Goal: Information Seeking & Learning: Learn about a topic

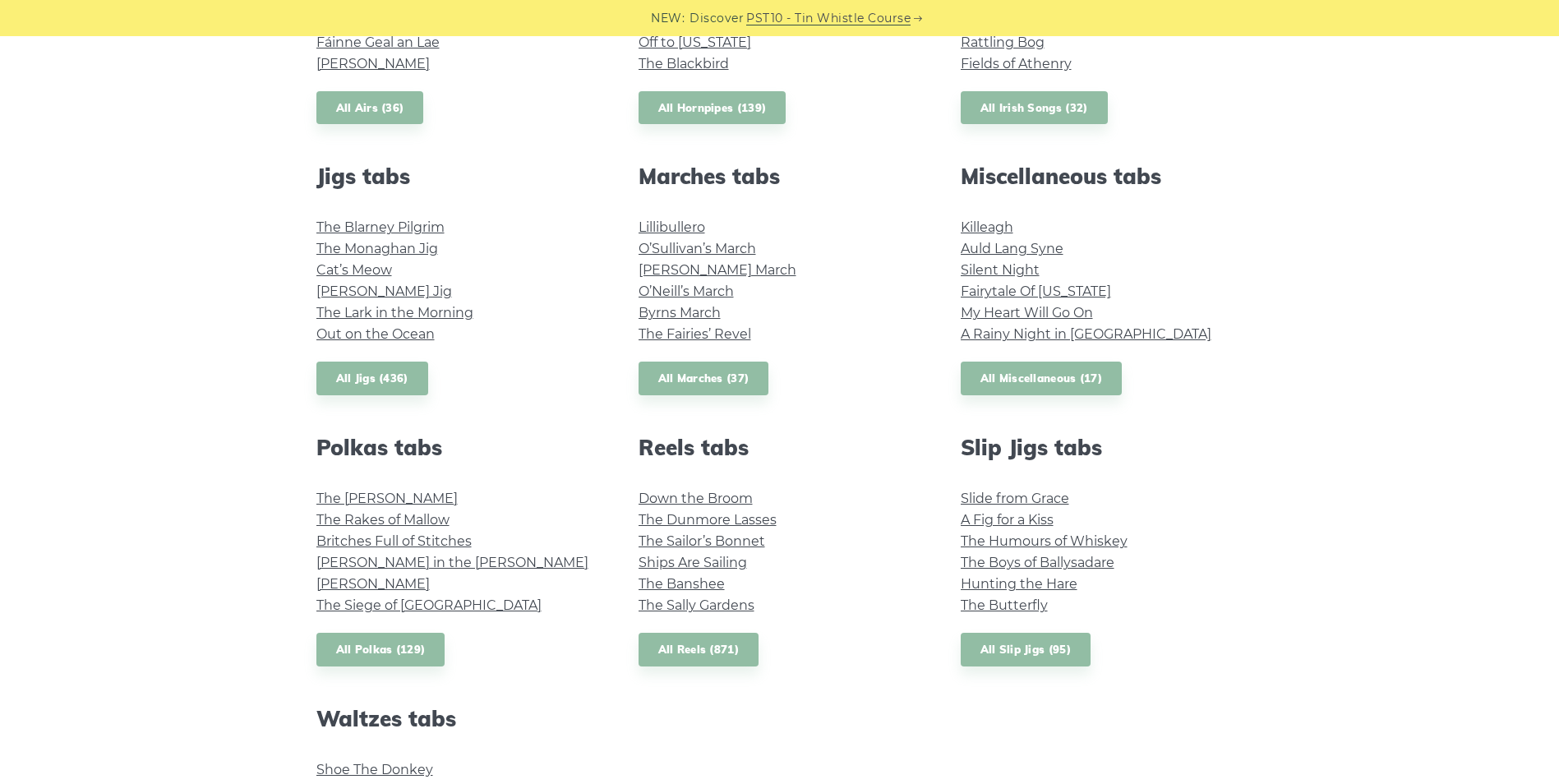
scroll to position [821, 0]
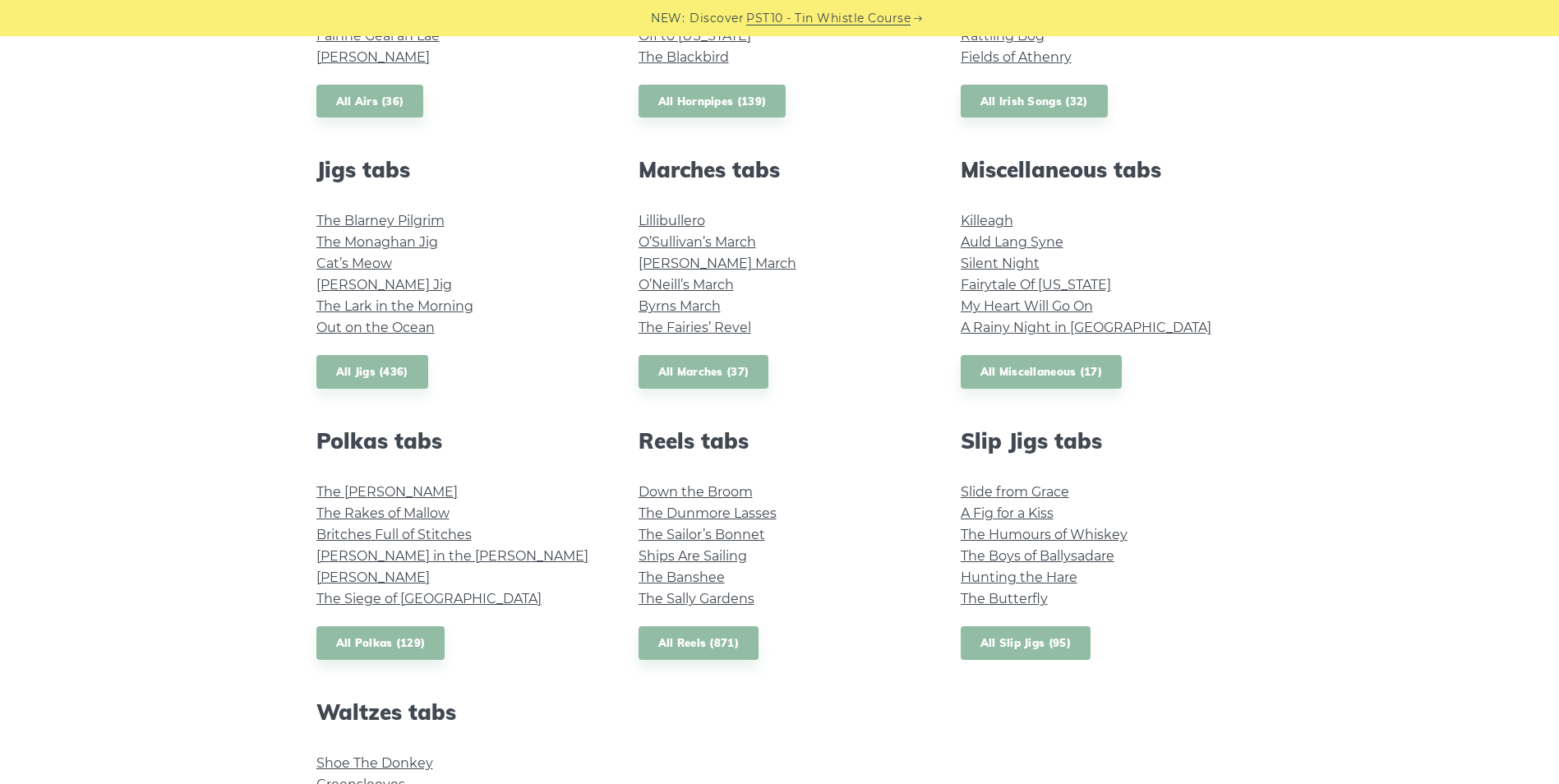
click at [996, 637] on link "All Slip Jigs (95)" at bounding box center [1026, 642] width 130 height 34
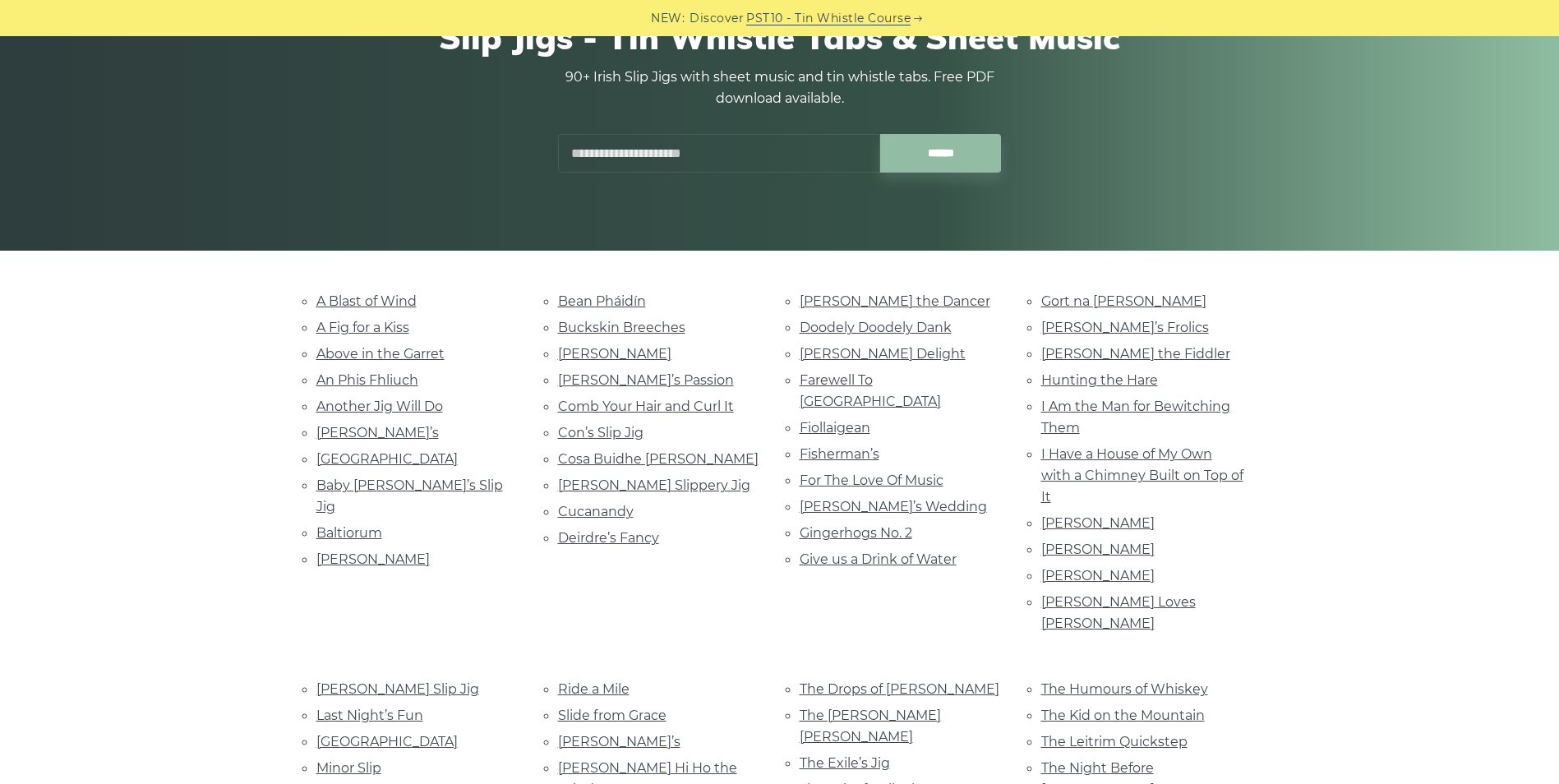
scroll to position [247, 0]
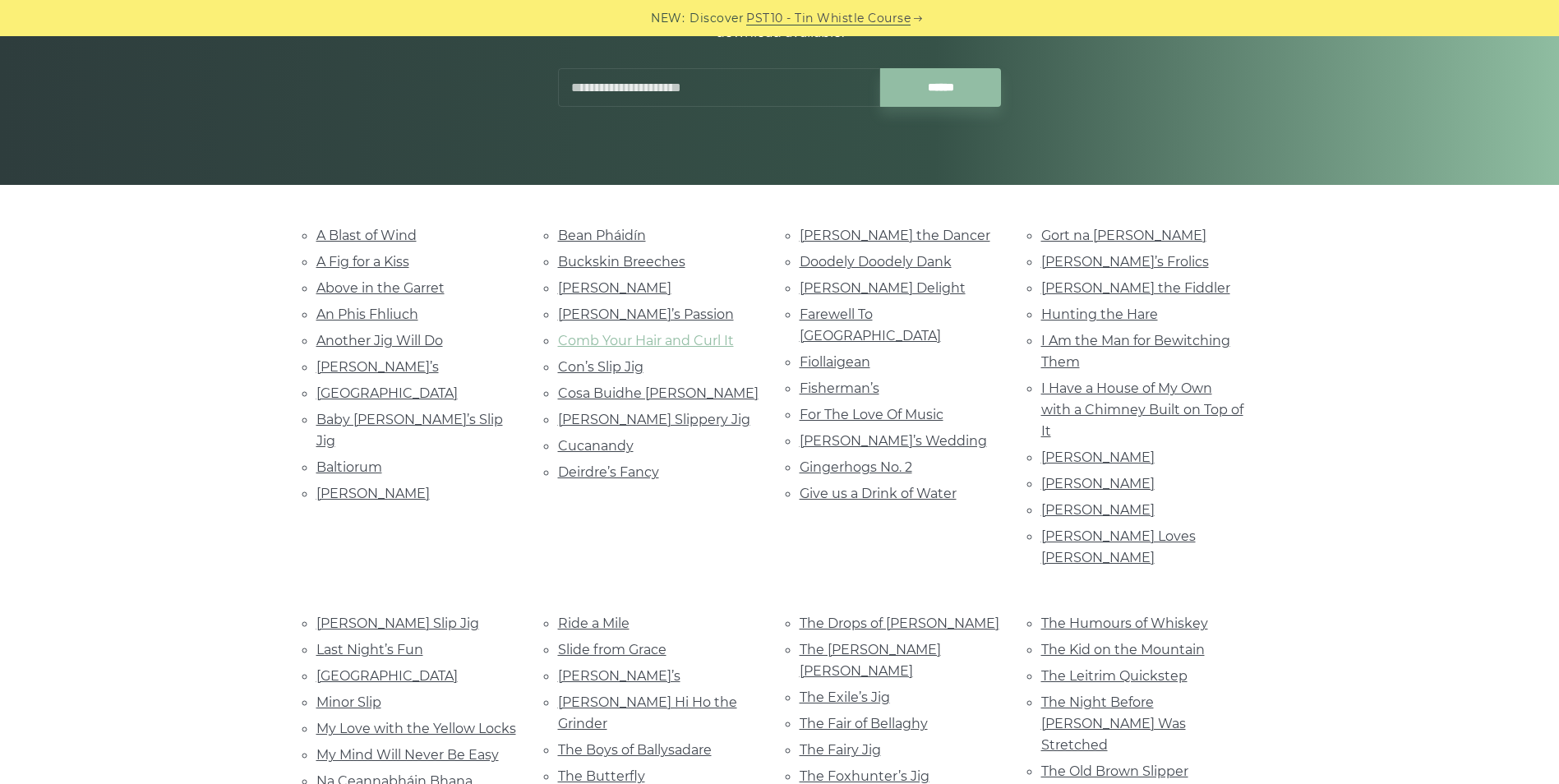
click at [722, 342] on link "Comb Your Hair and Curl It" at bounding box center [646, 340] width 176 height 16
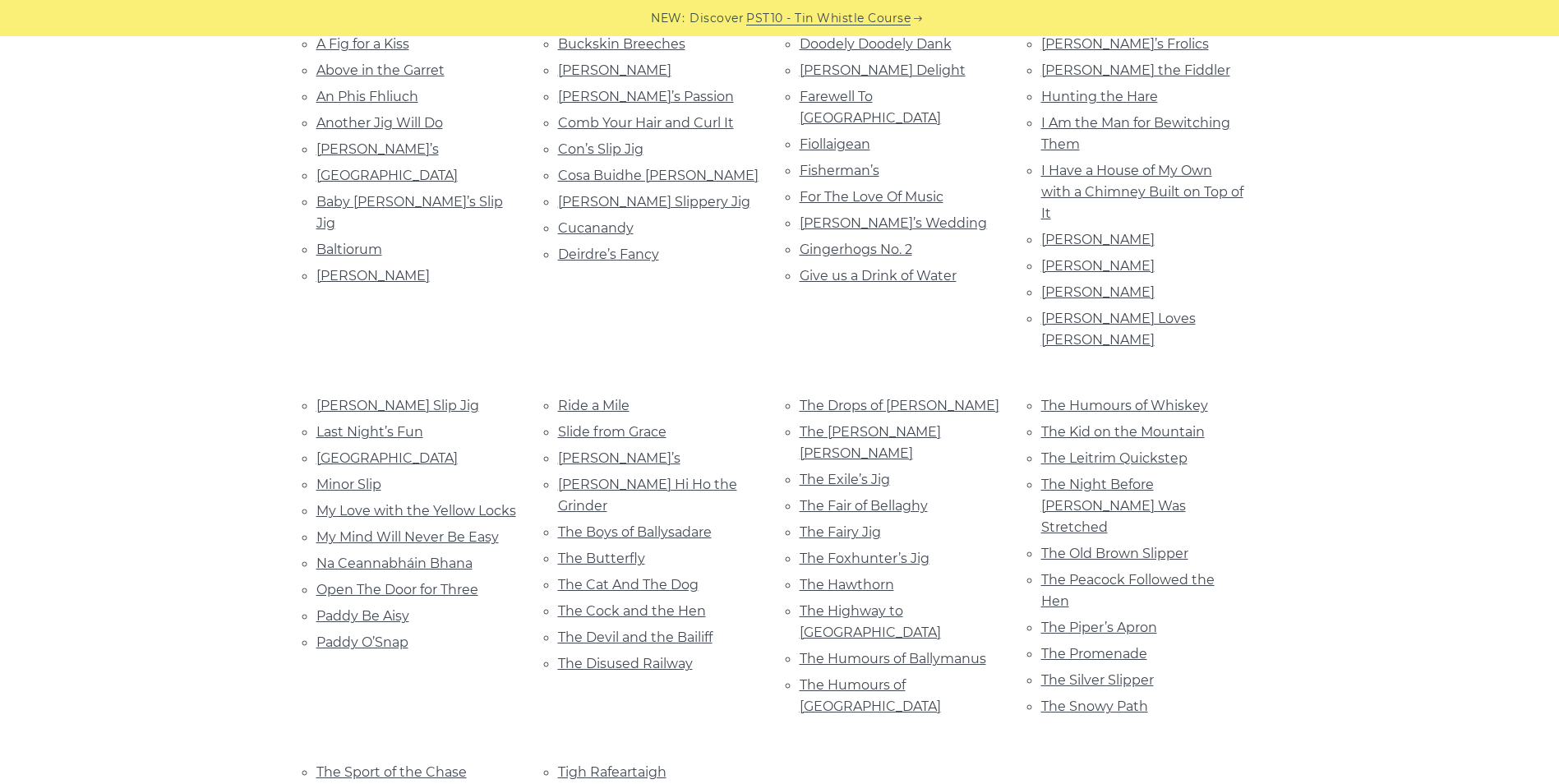
scroll to position [493, 0]
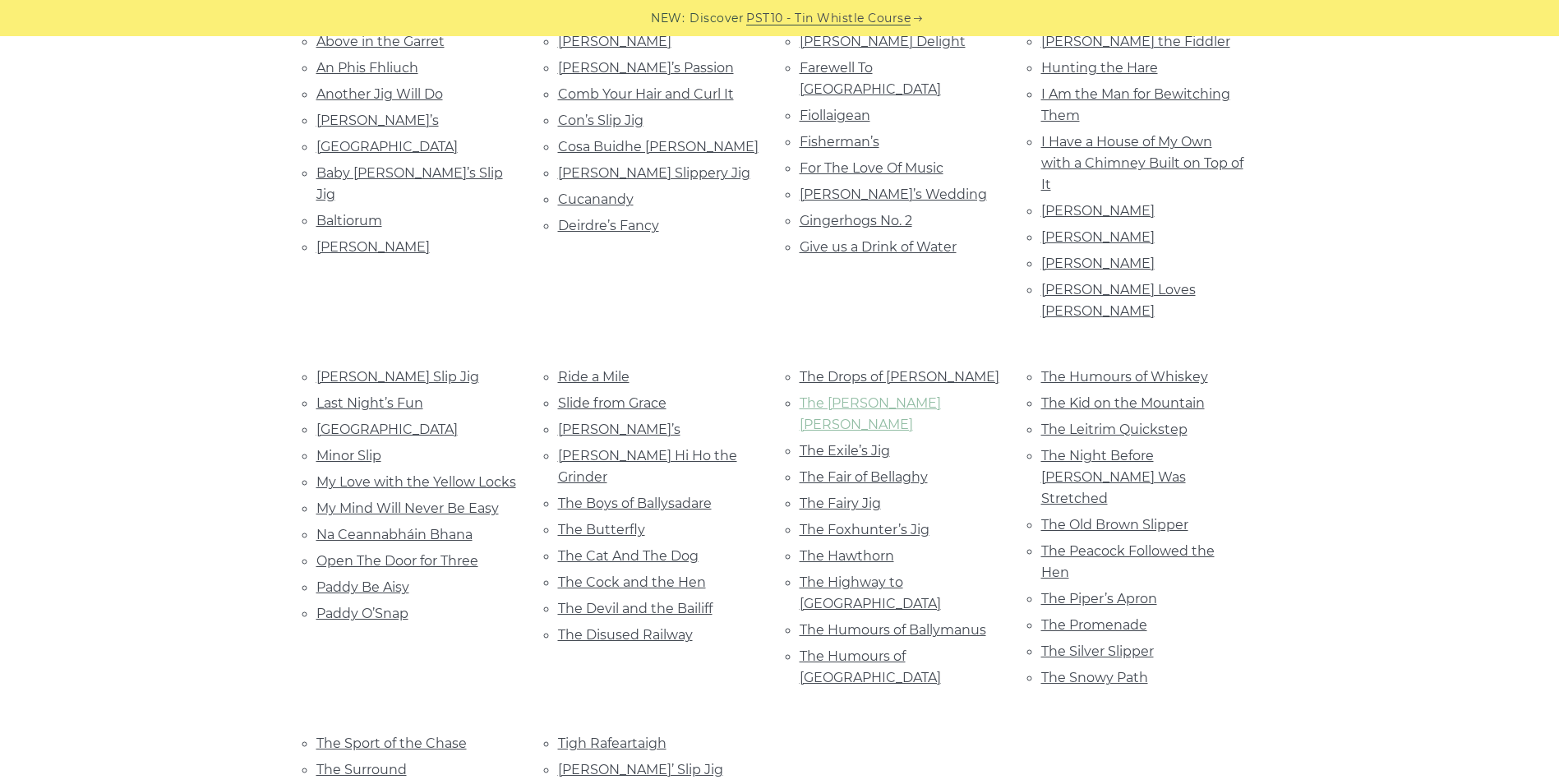
click at [884, 395] on link "The Dusty Miller" at bounding box center [870, 413] width 142 height 37
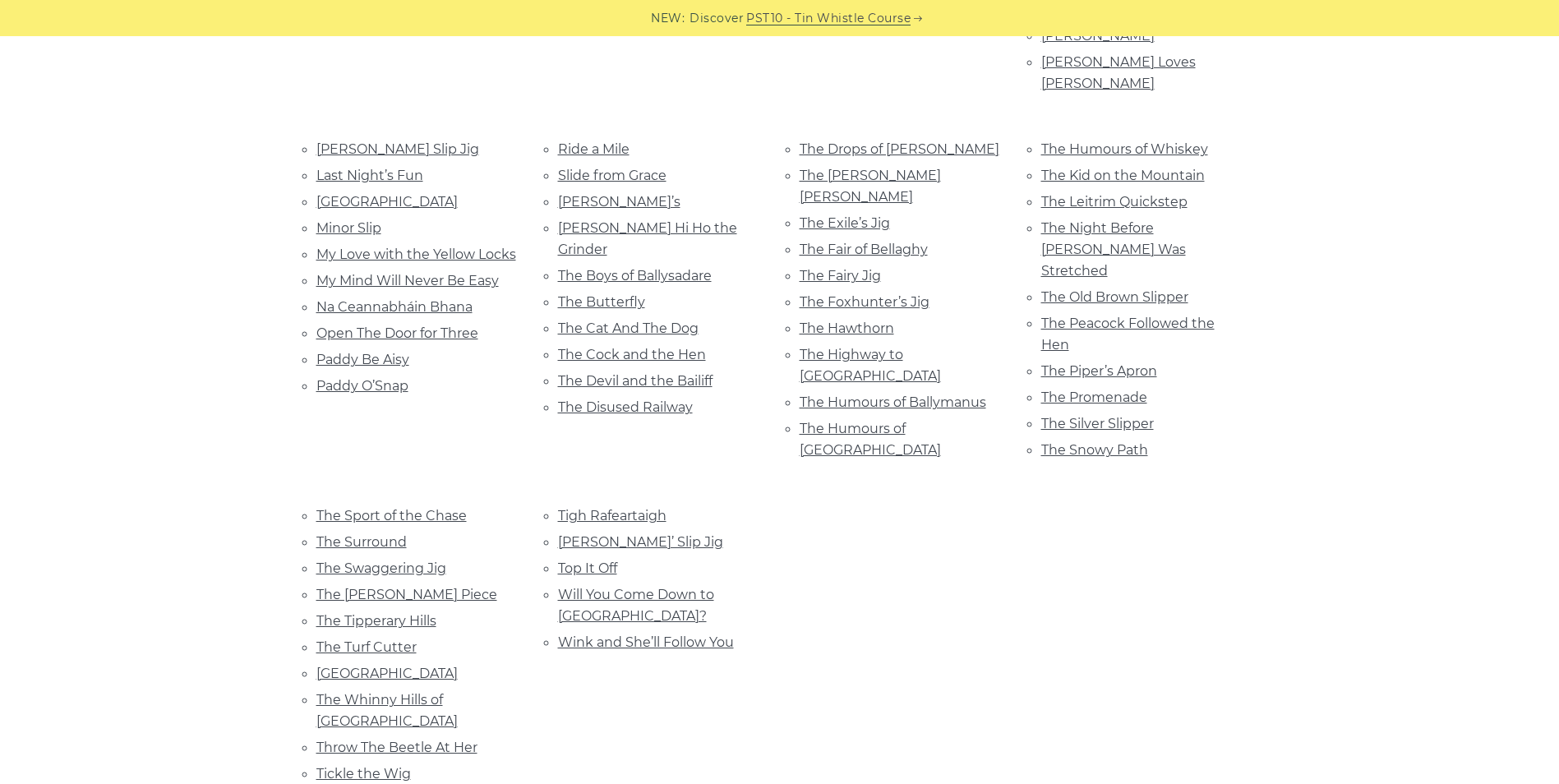
scroll to position [740, 0]
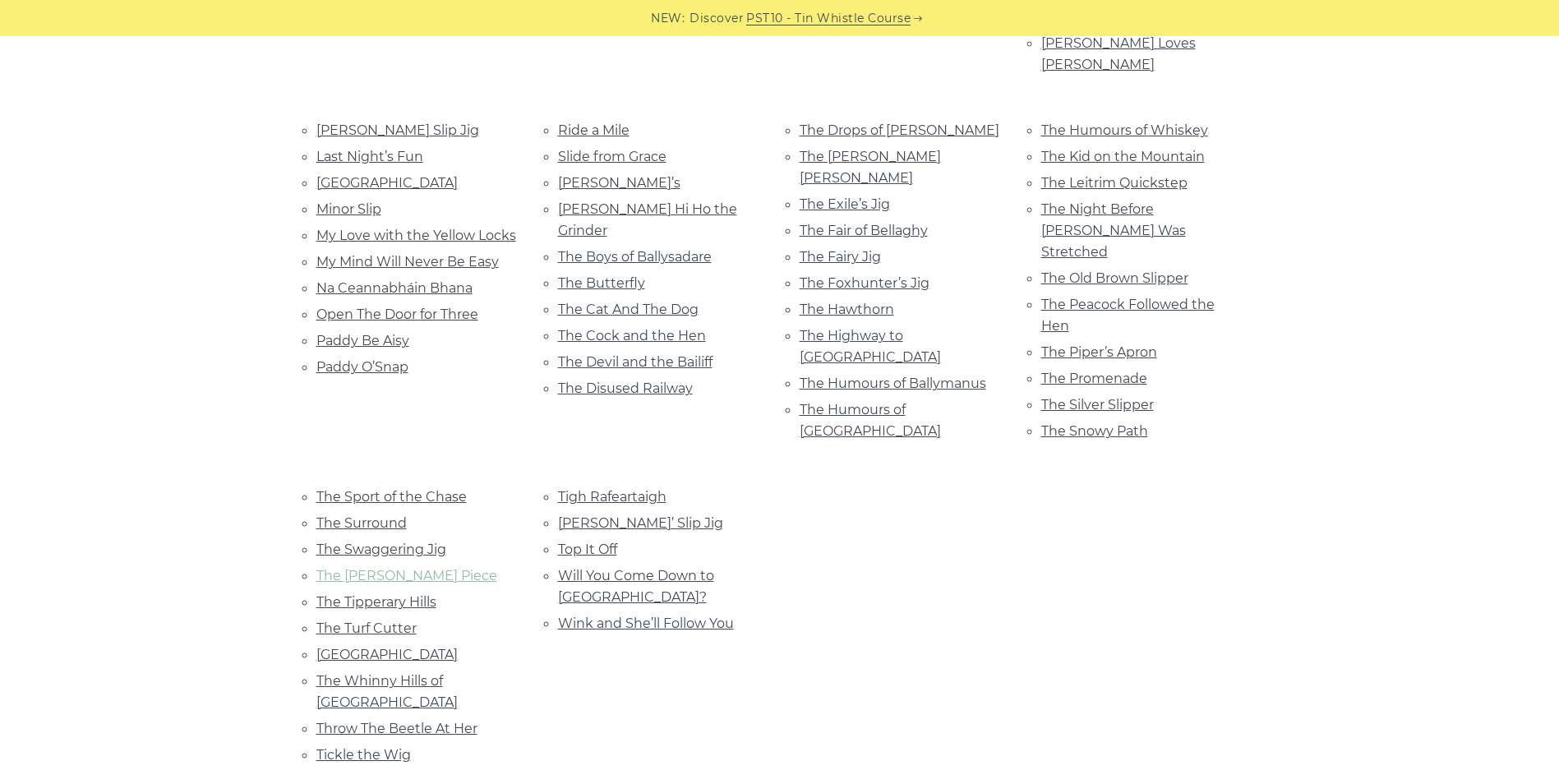
click at [424, 568] on link "The Tenpenny Piece" at bounding box center [406, 576] width 181 height 16
click at [458, 673] on link "The Whinny Hills of Leitrim" at bounding box center [386, 691] width 142 height 37
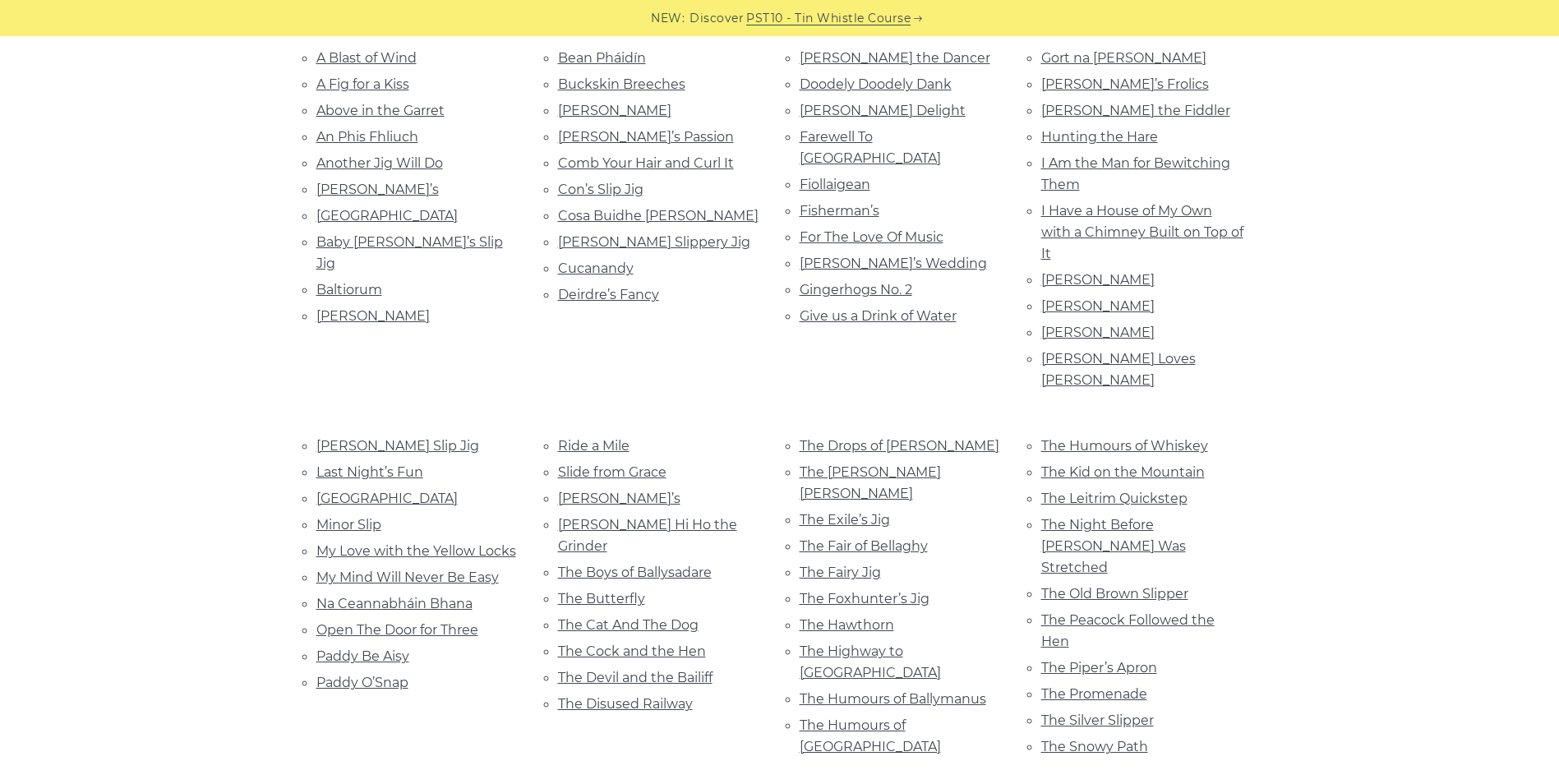
scroll to position [329, 0]
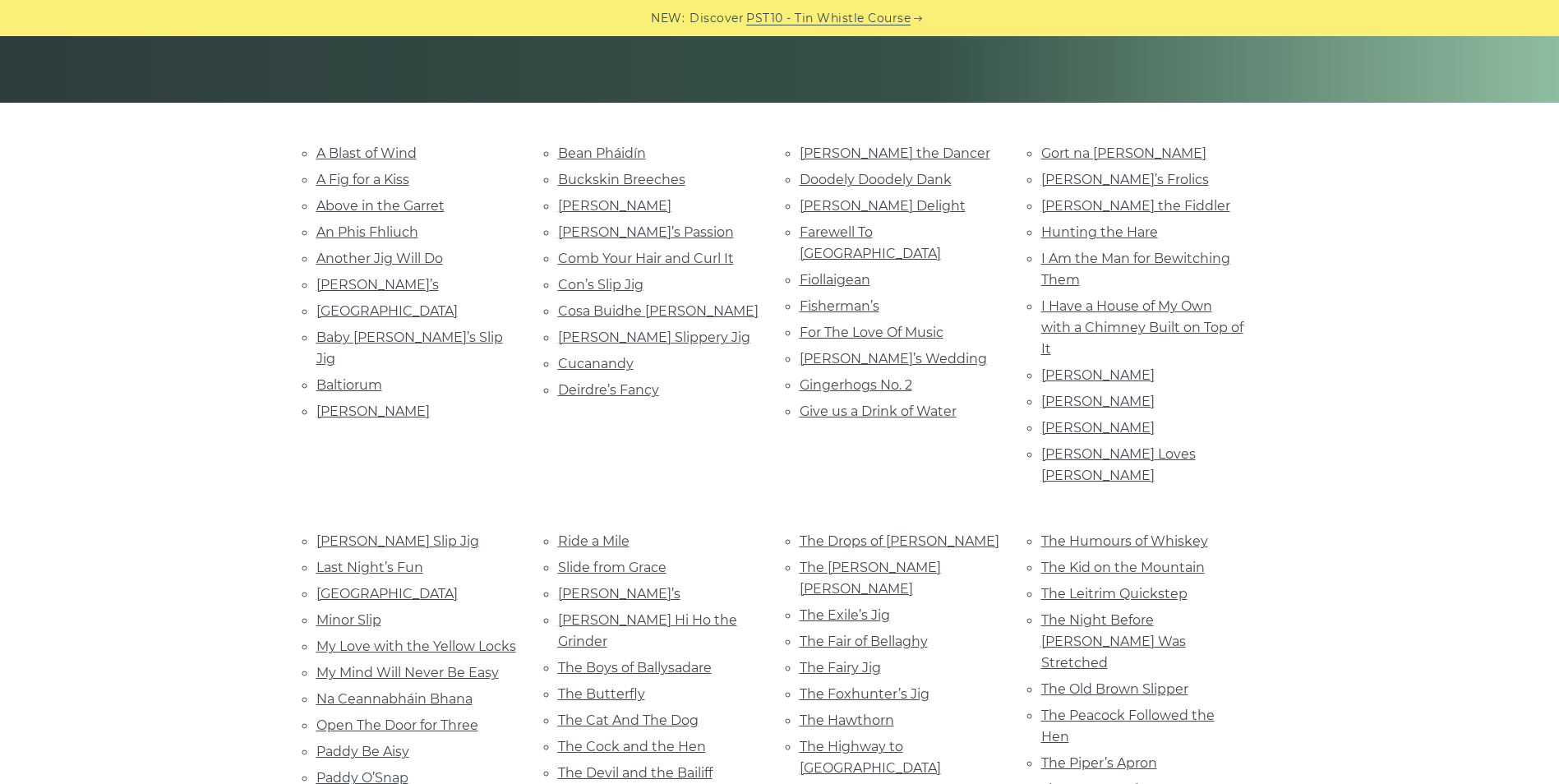
click at [1127, 214] on li "Hardiman the Fiddler" at bounding box center [1142, 206] width 202 height 23
click at [1146, 213] on link "Hardiman the Fiddler" at bounding box center [1136, 206] width 189 height 16
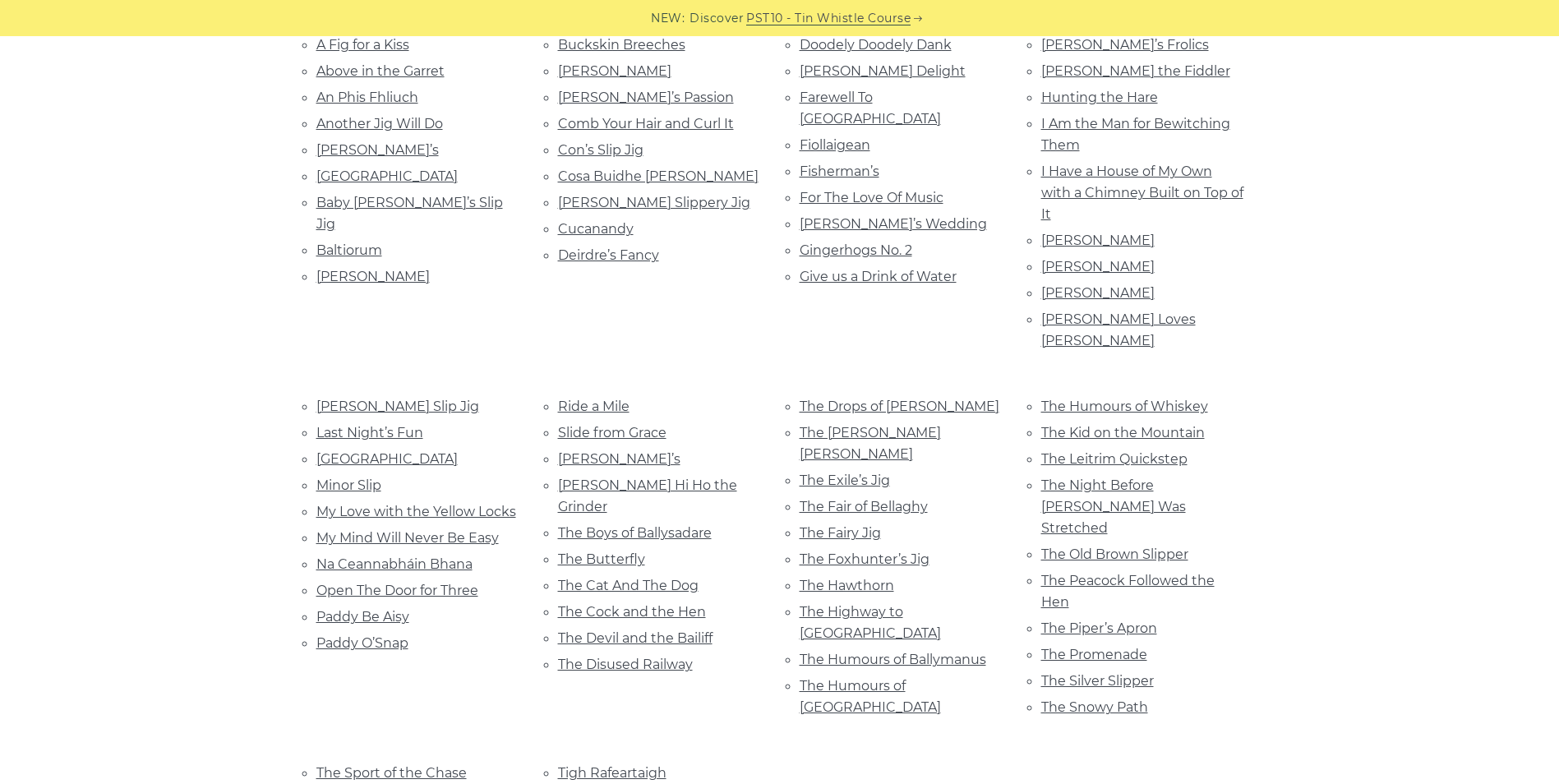
scroll to position [493, 0]
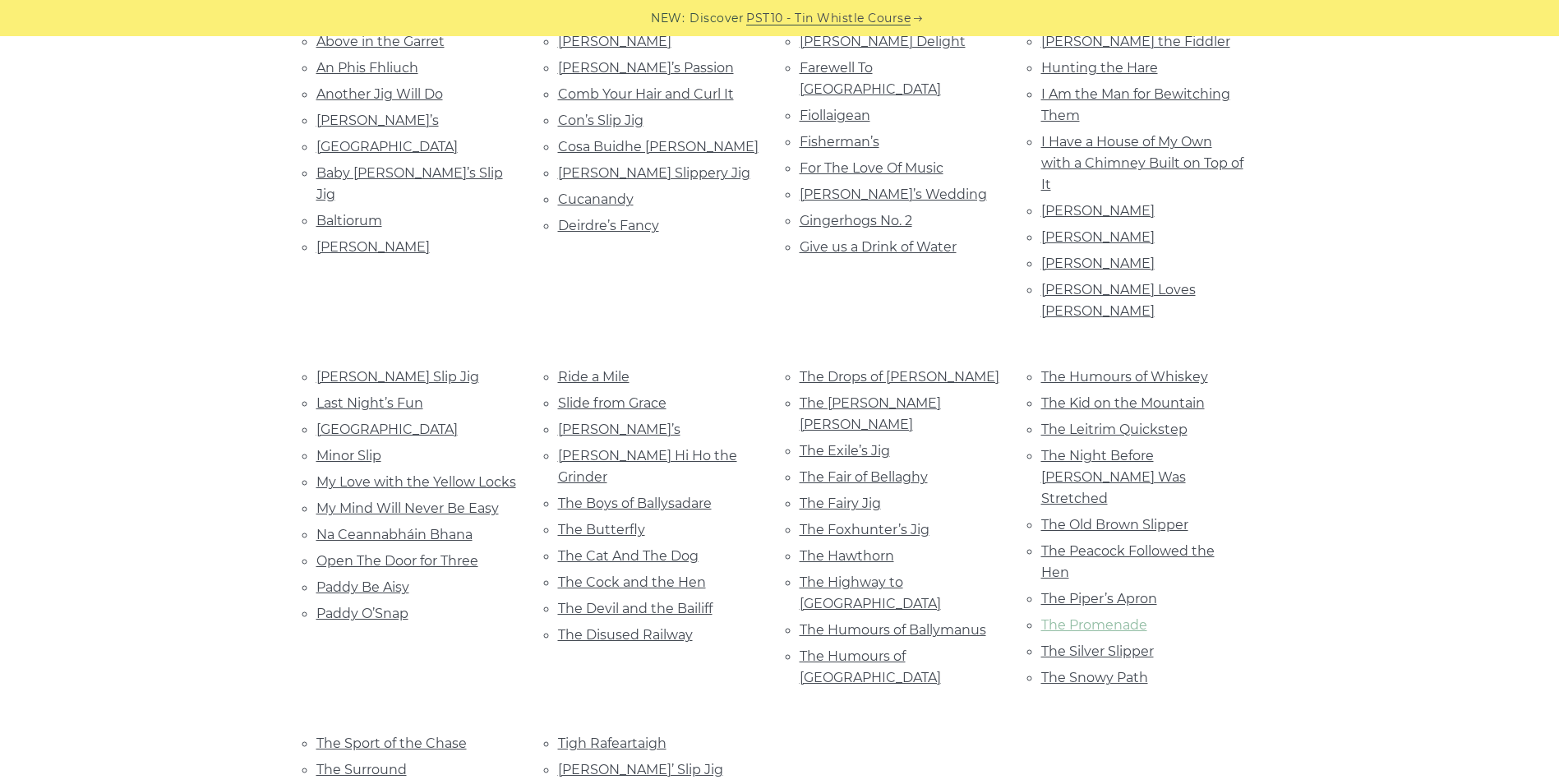
click at [1124, 617] on link "The Promenade" at bounding box center [1094, 625] width 106 height 16
click at [471, 527] on link "Na Ceannabháin Bhana" at bounding box center [394, 535] width 156 height 16
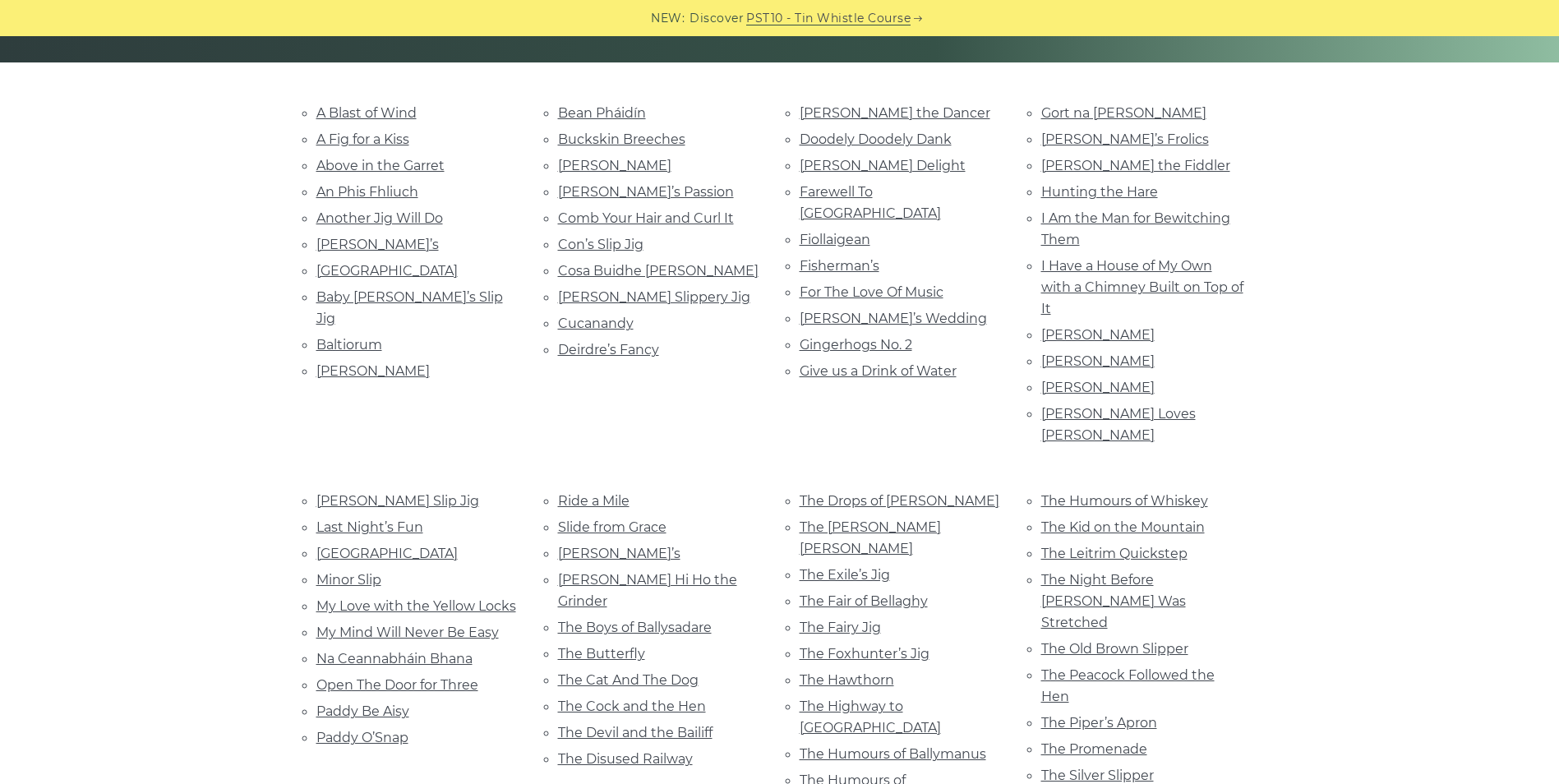
scroll to position [329, 0]
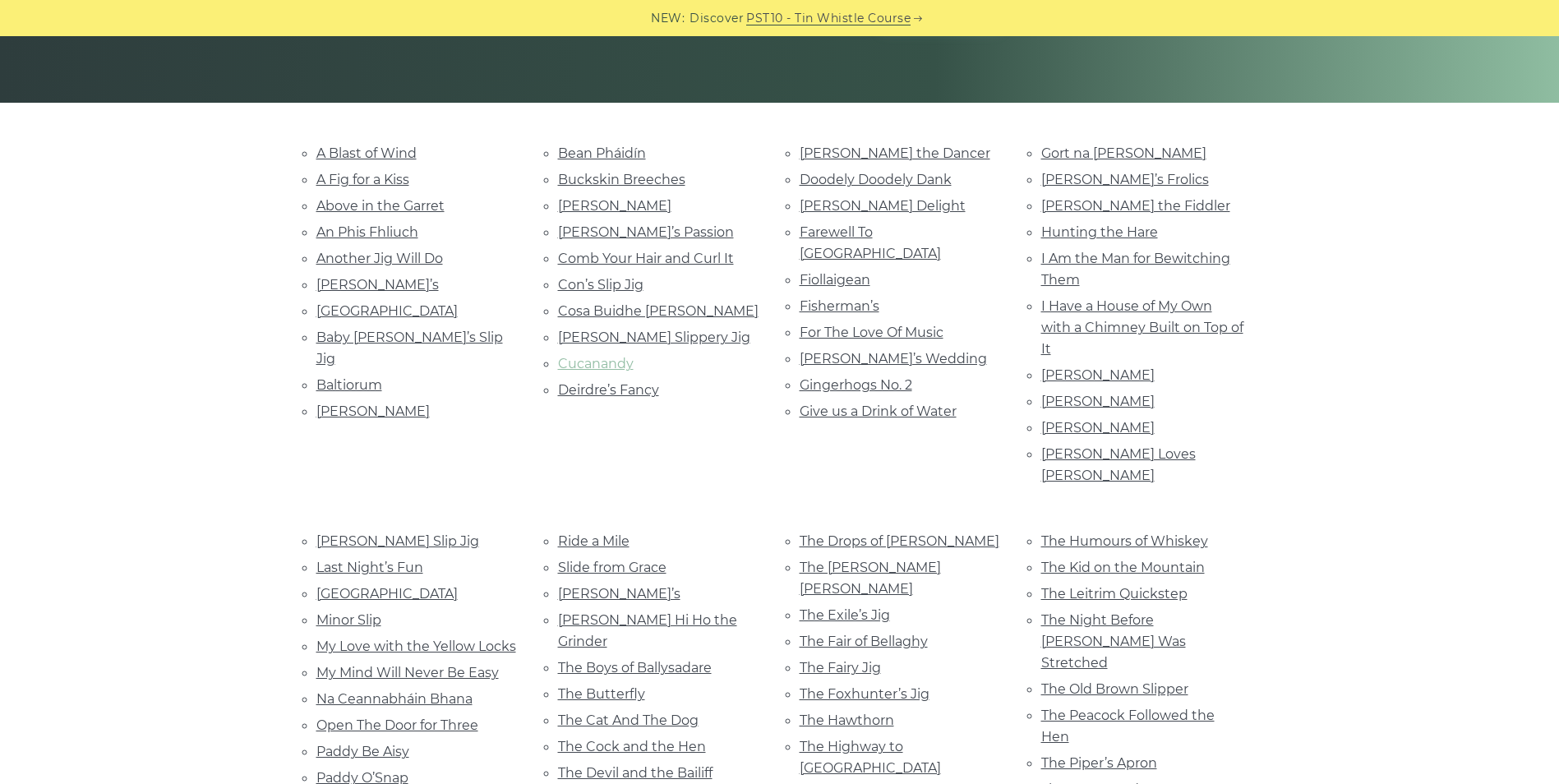
click at [619, 361] on link "Cucanandy" at bounding box center [596, 364] width 76 height 16
click at [386, 183] on link "A Fig for a Kiss" at bounding box center [362, 180] width 93 height 16
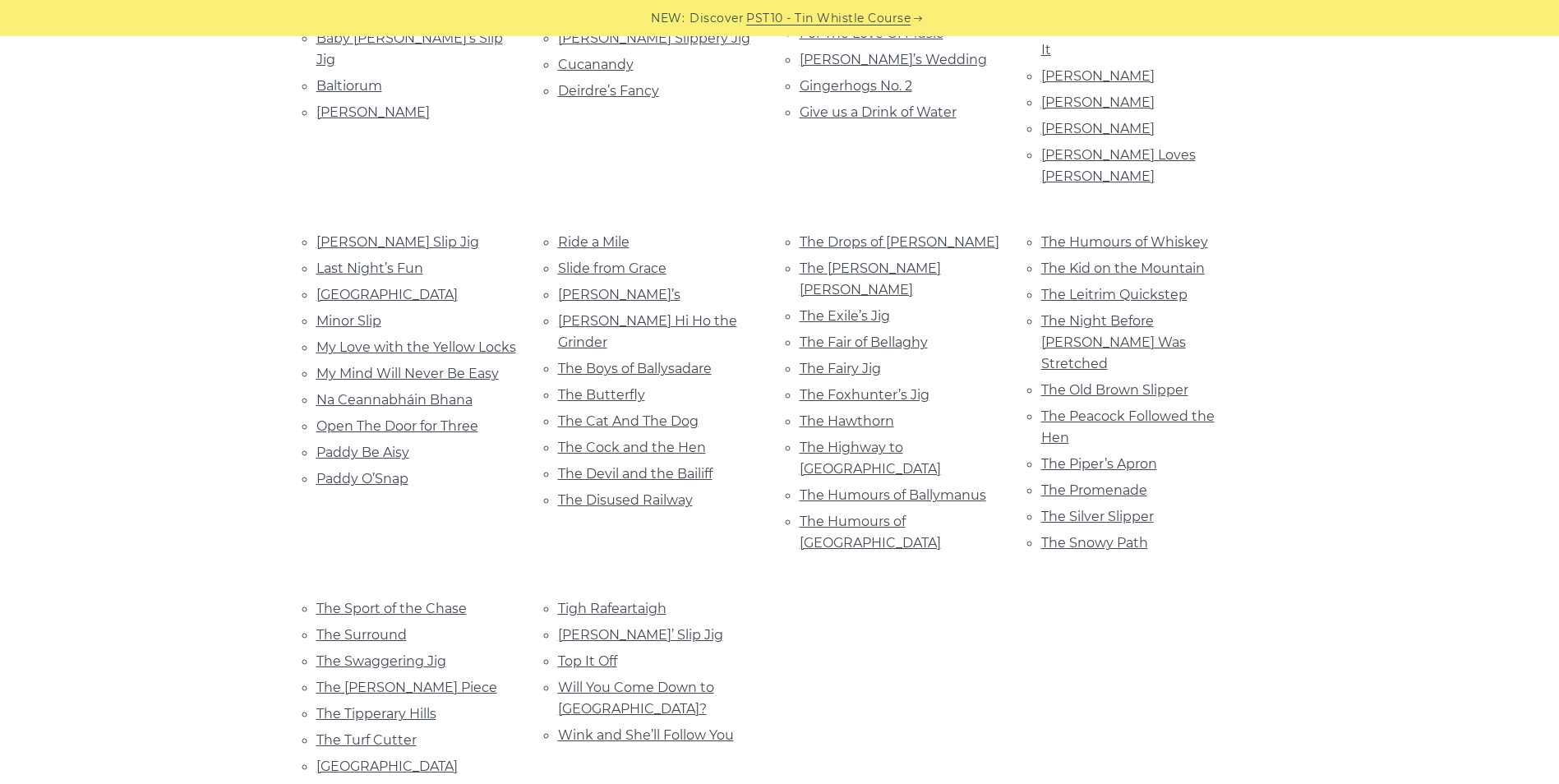
scroll to position [657, 0]
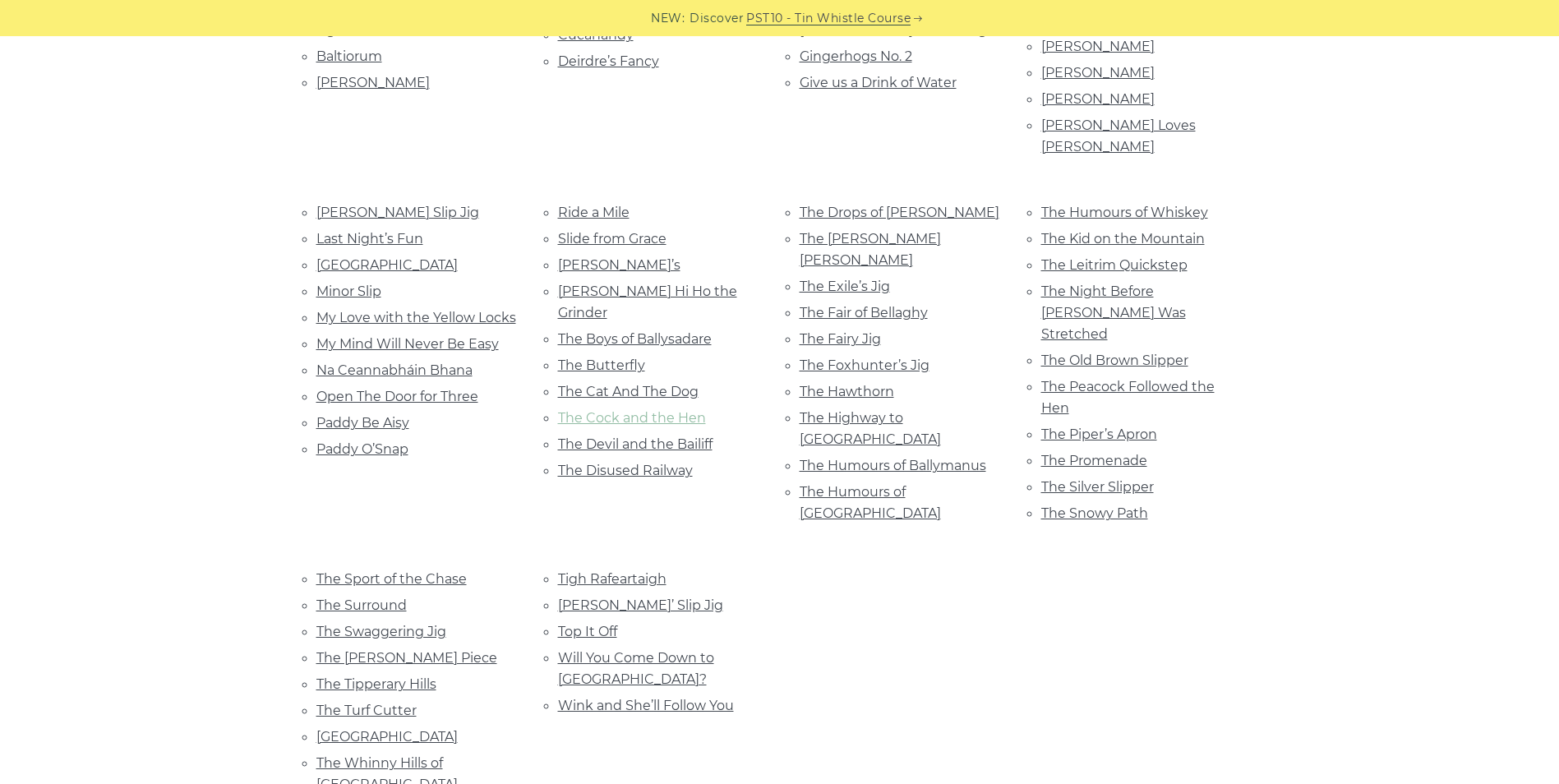
click at [678, 410] on link "The Cock and the Hen" at bounding box center [632, 418] width 148 height 16
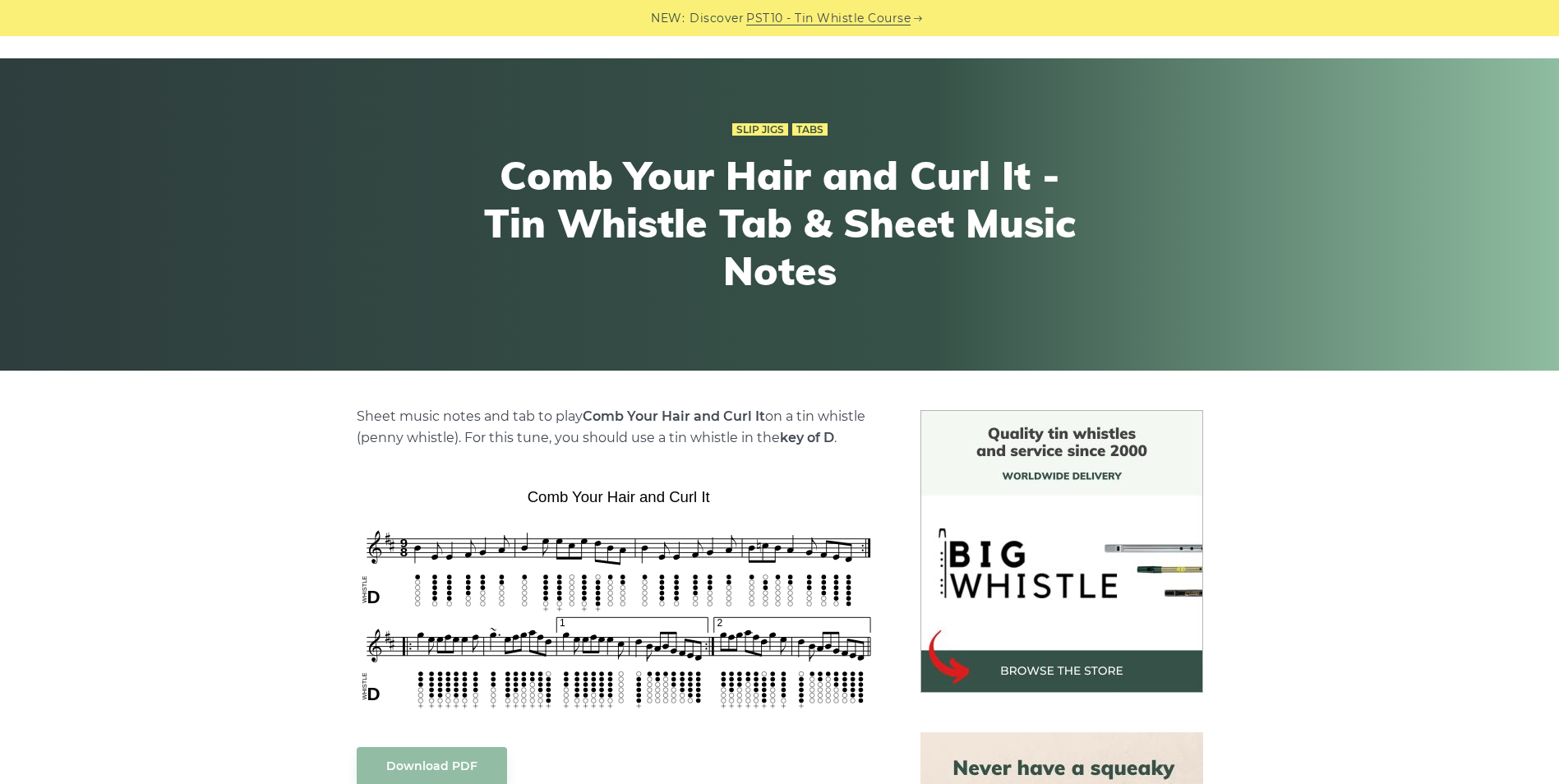
scroll to position [164, 0]
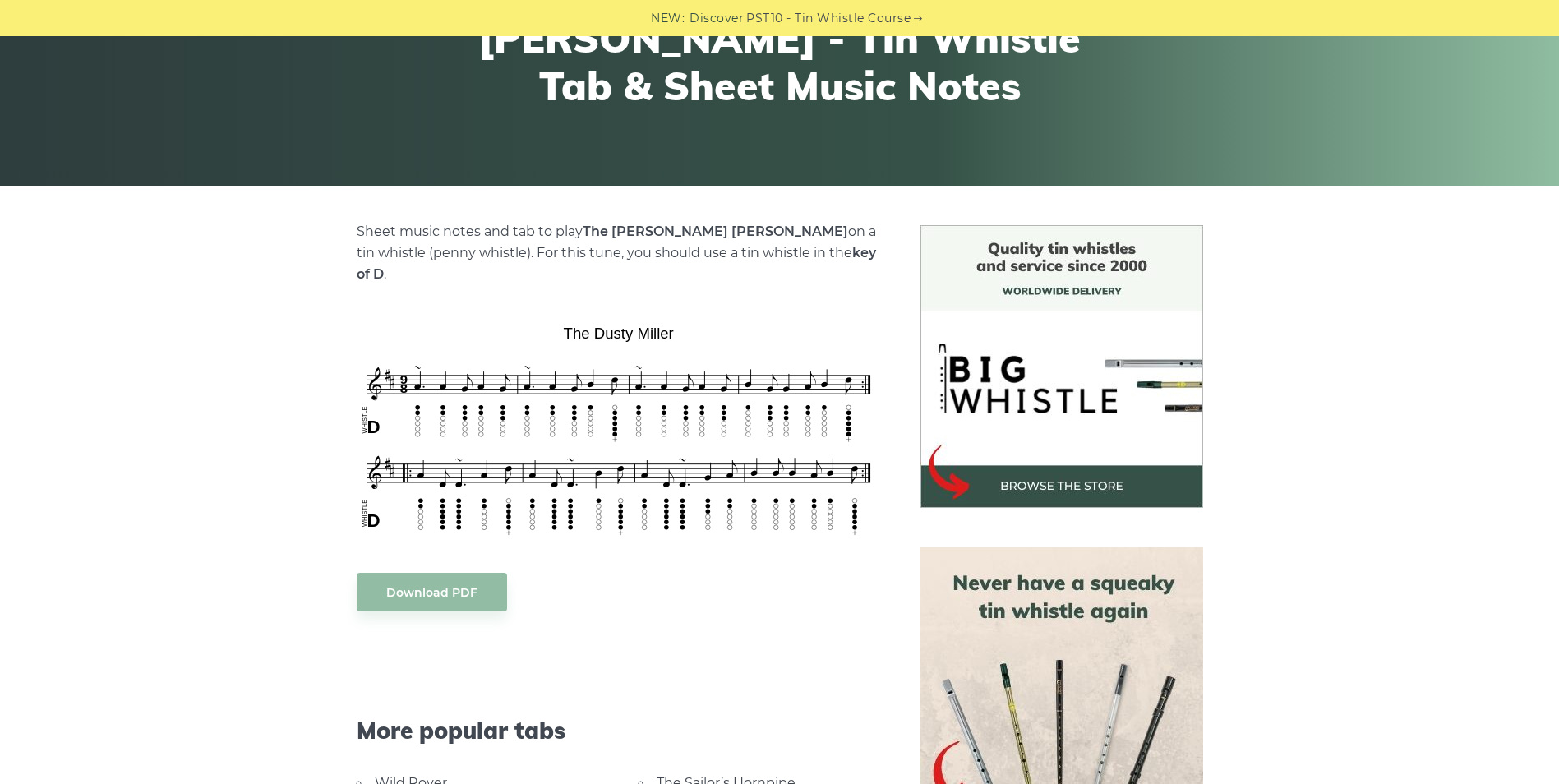
scroll to position [247, 0]
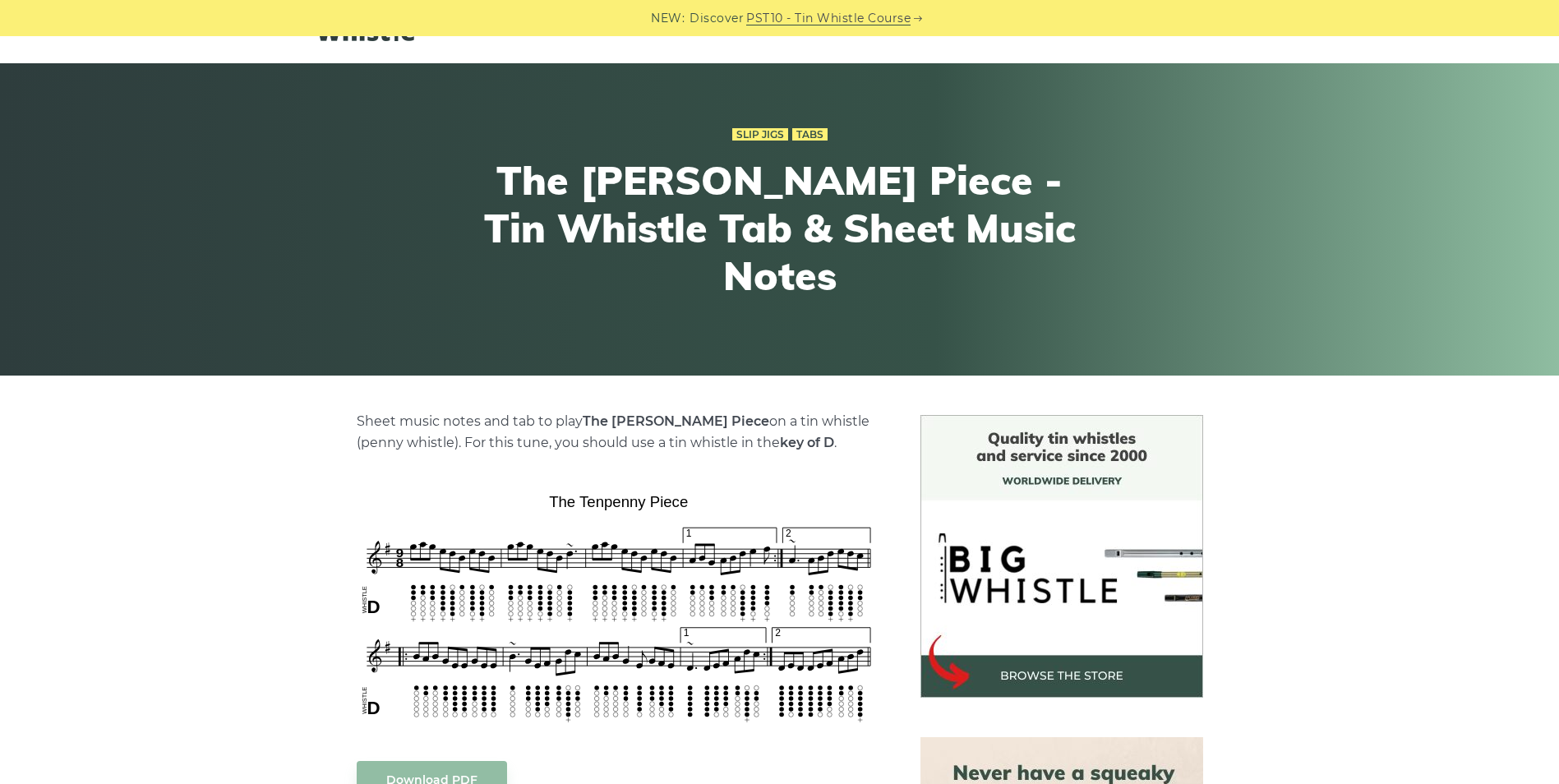
scroll to position [164, 0]
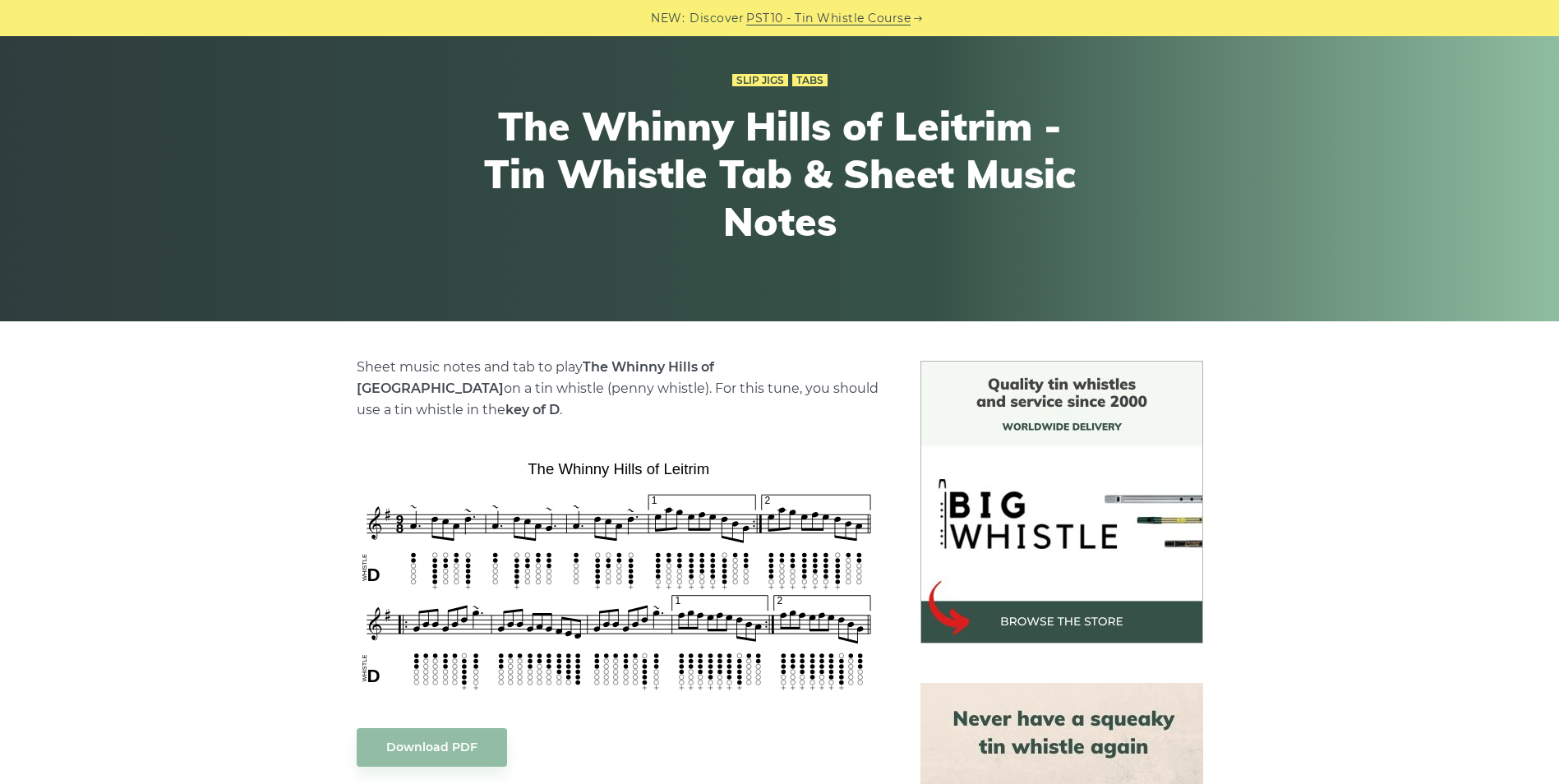
scroll to position [164, 0]
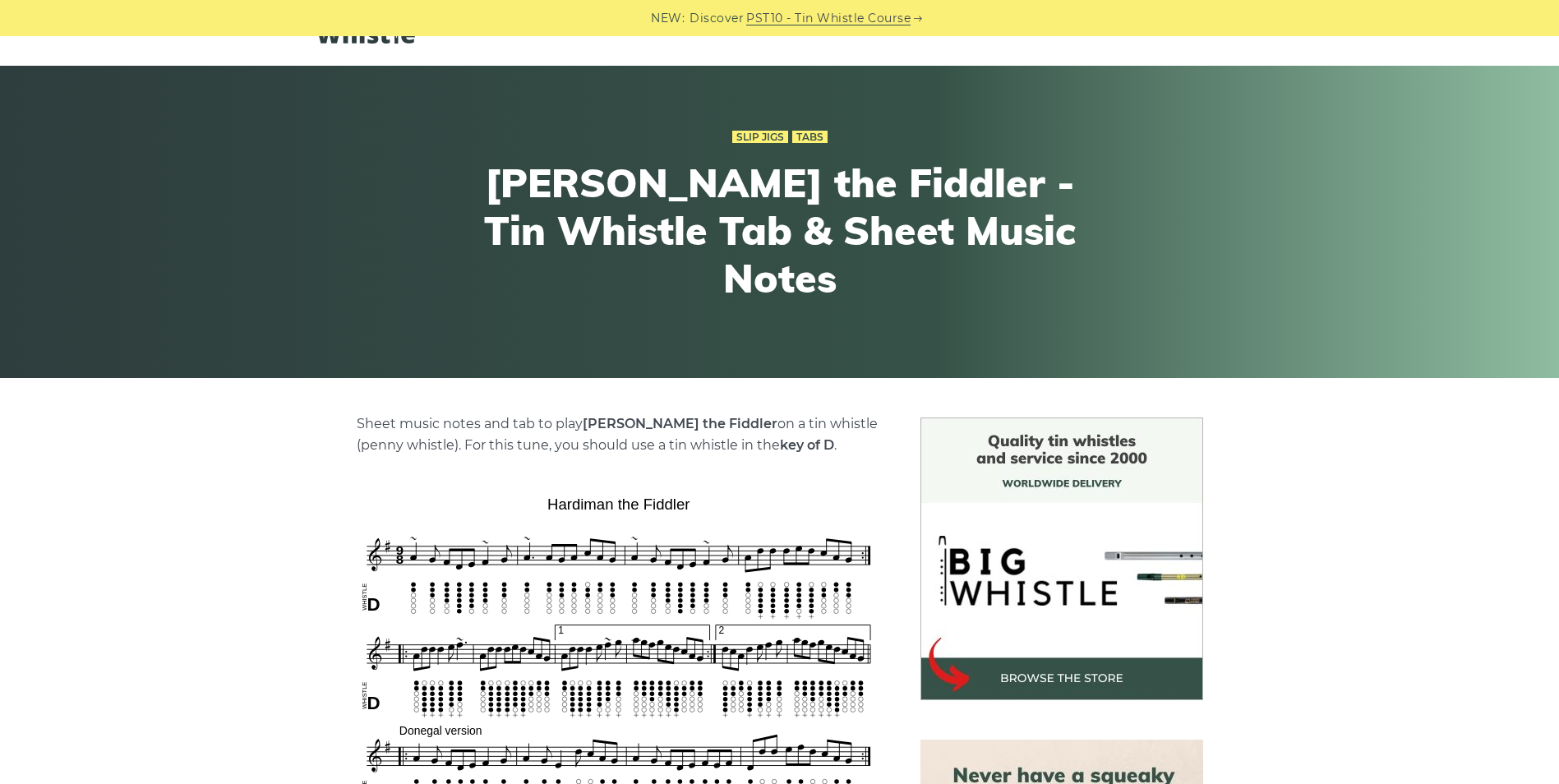
scroll to position [82, 0]
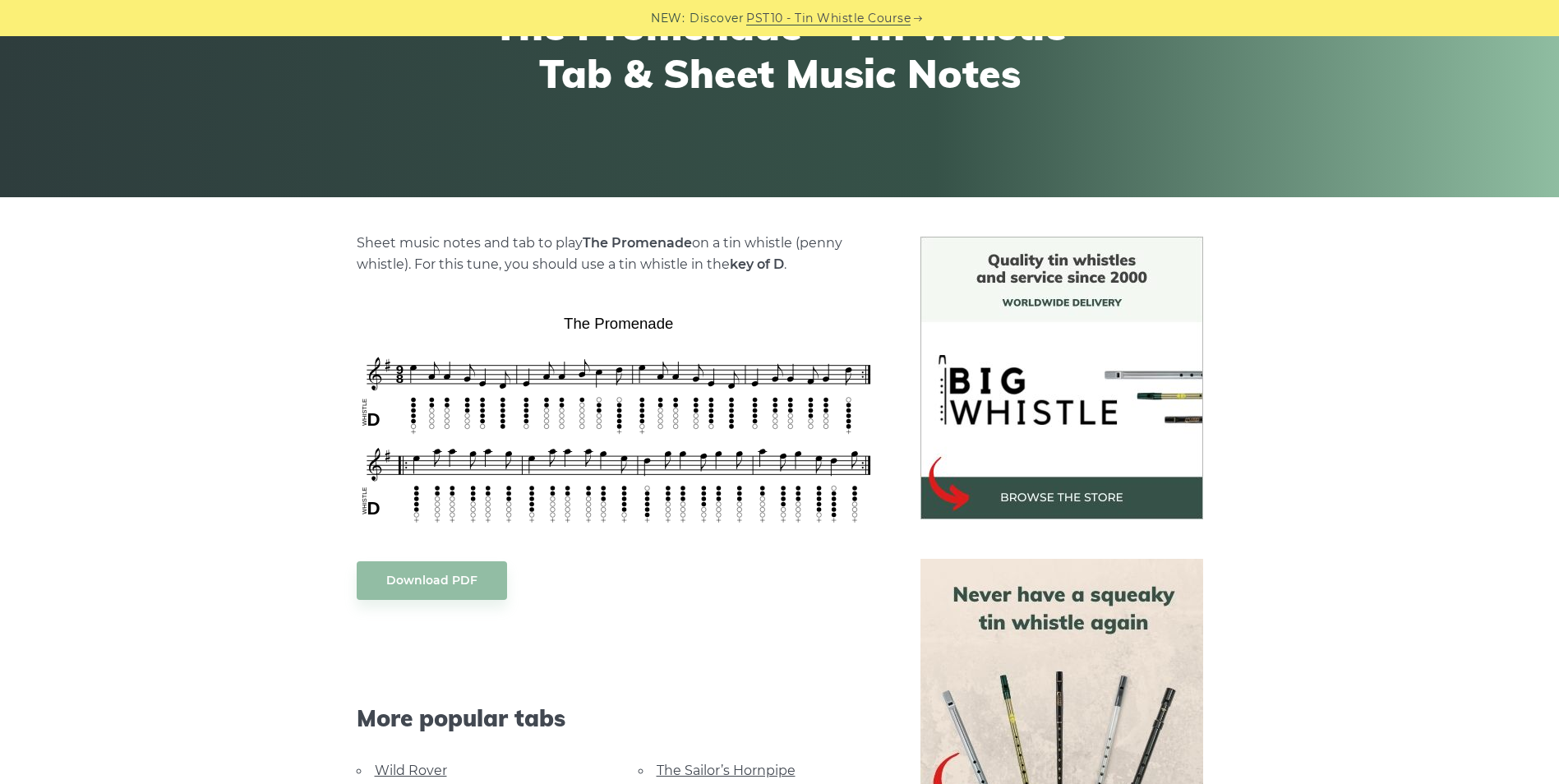
scroll to position [247, 0]
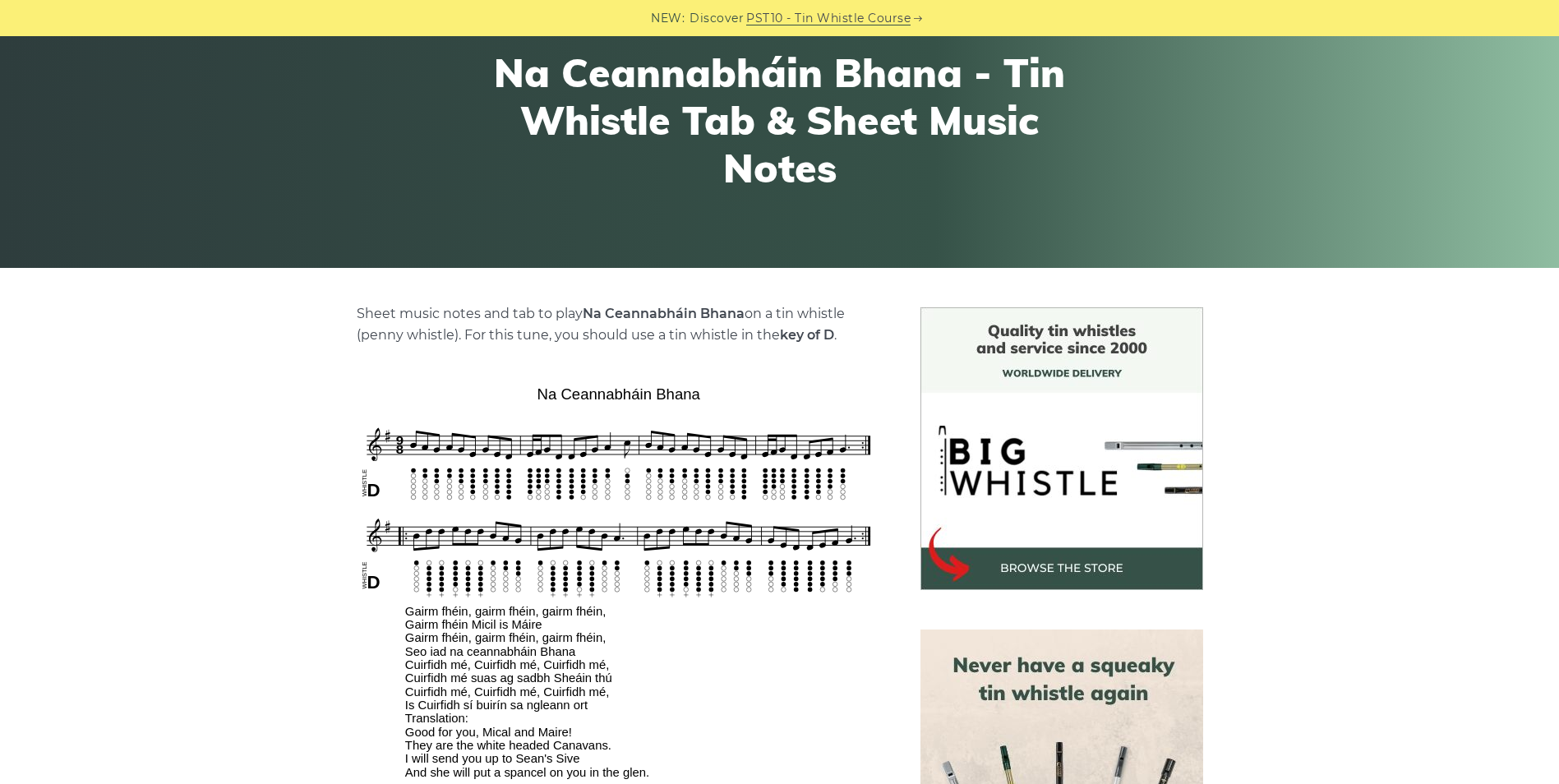
scroll to position [164, 0]
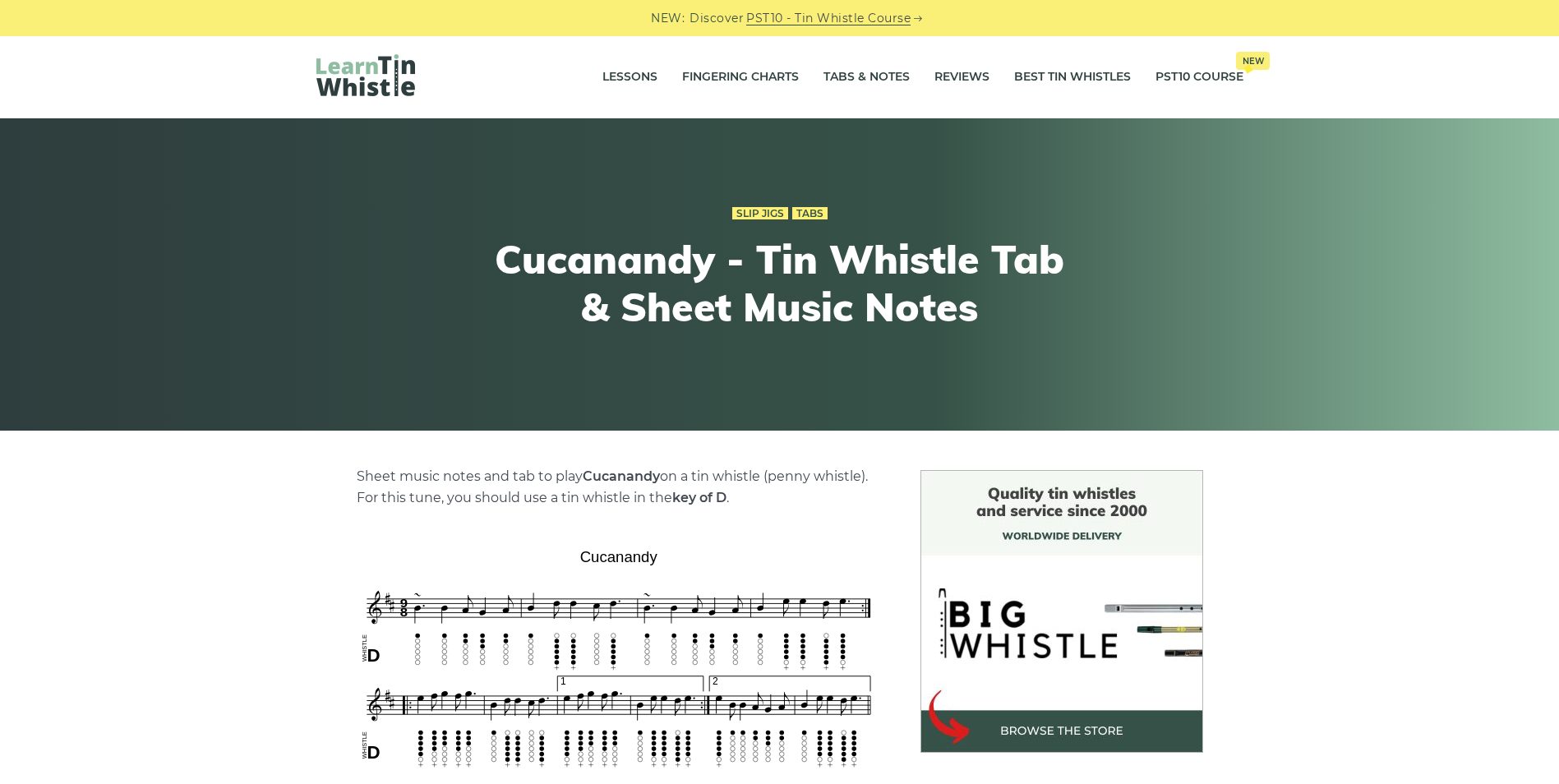
scroll to position [82, 0]
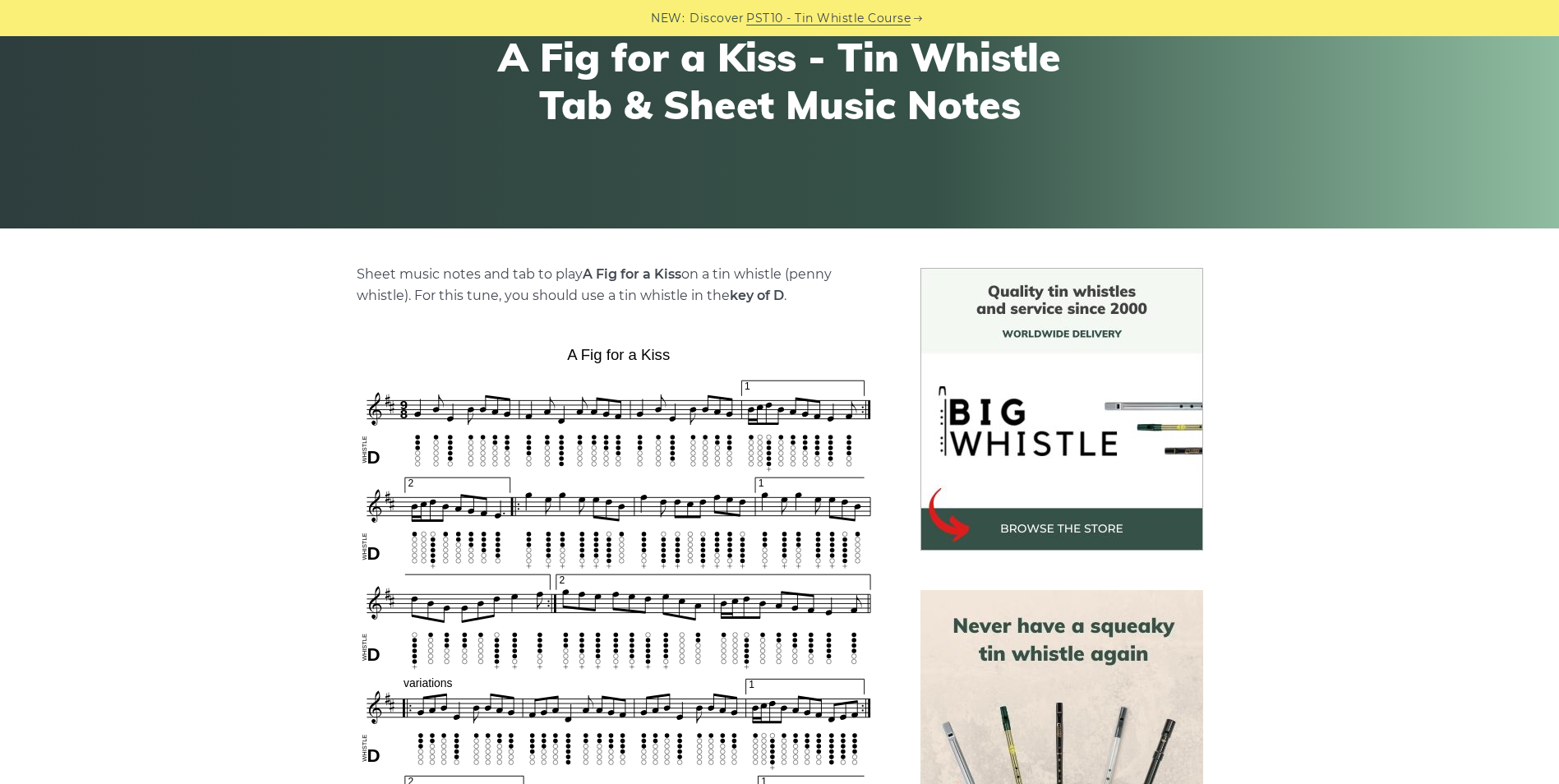
scroll to position [247, 0]
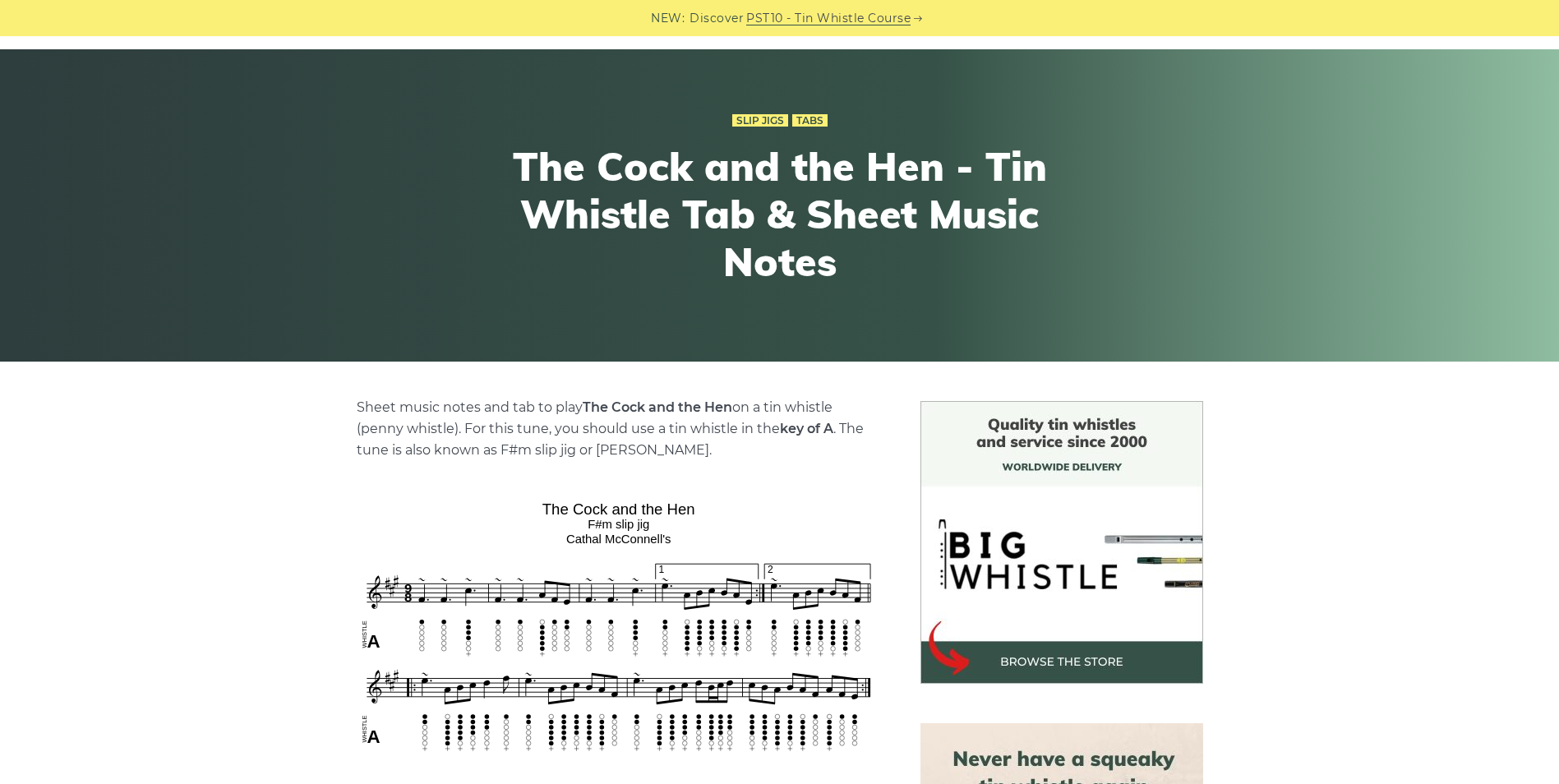
scroll to position [247, 0]
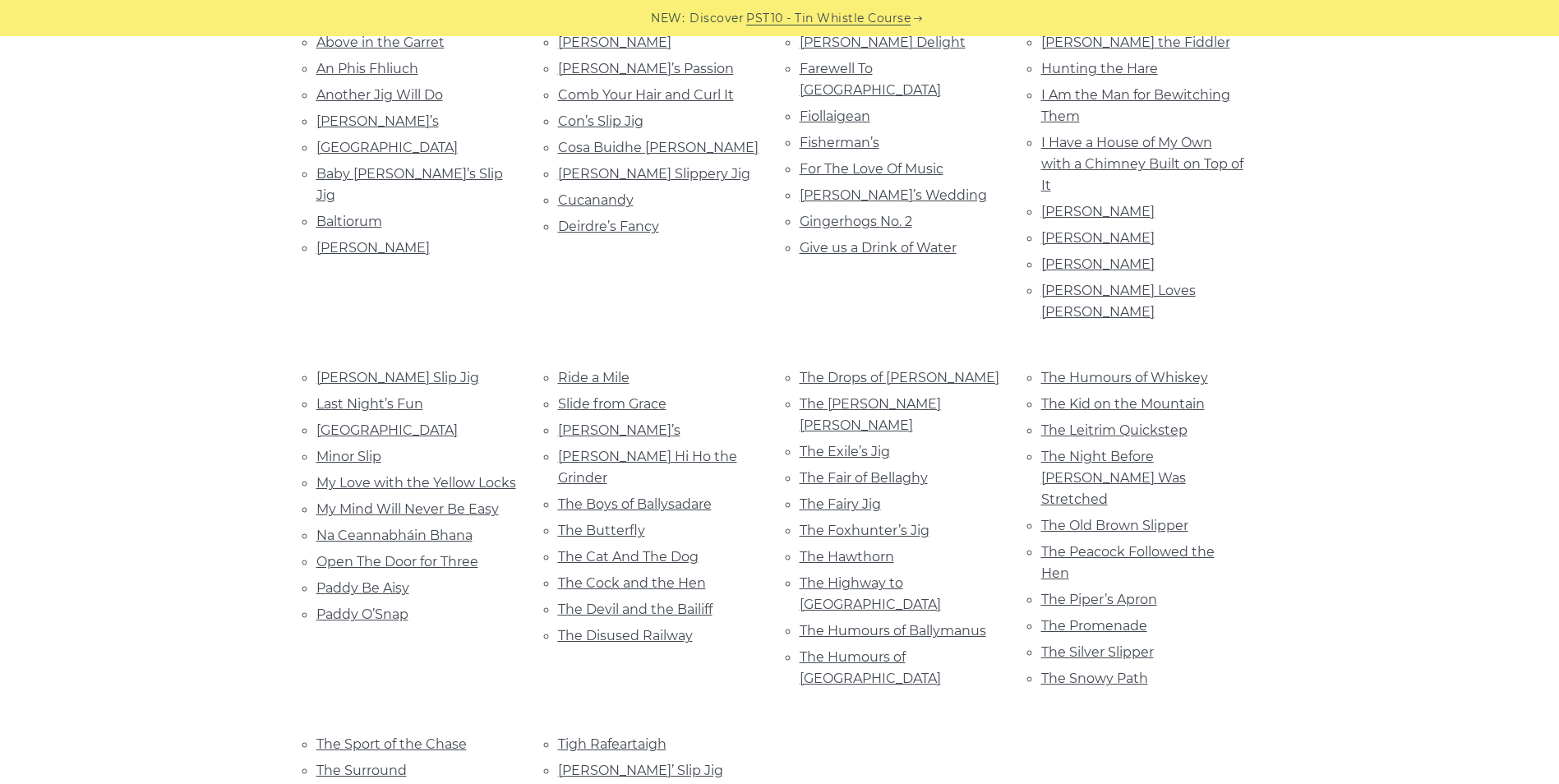
scroll to position [493, 0]
click at [893, 522] on link "The Foxhunter’s Jig" at bounding box center [865, 530] width 130 height 16
click at [966, 622] on link "The Humours of Ballymanus" at bounding box center [893, 629] width 187 height 16
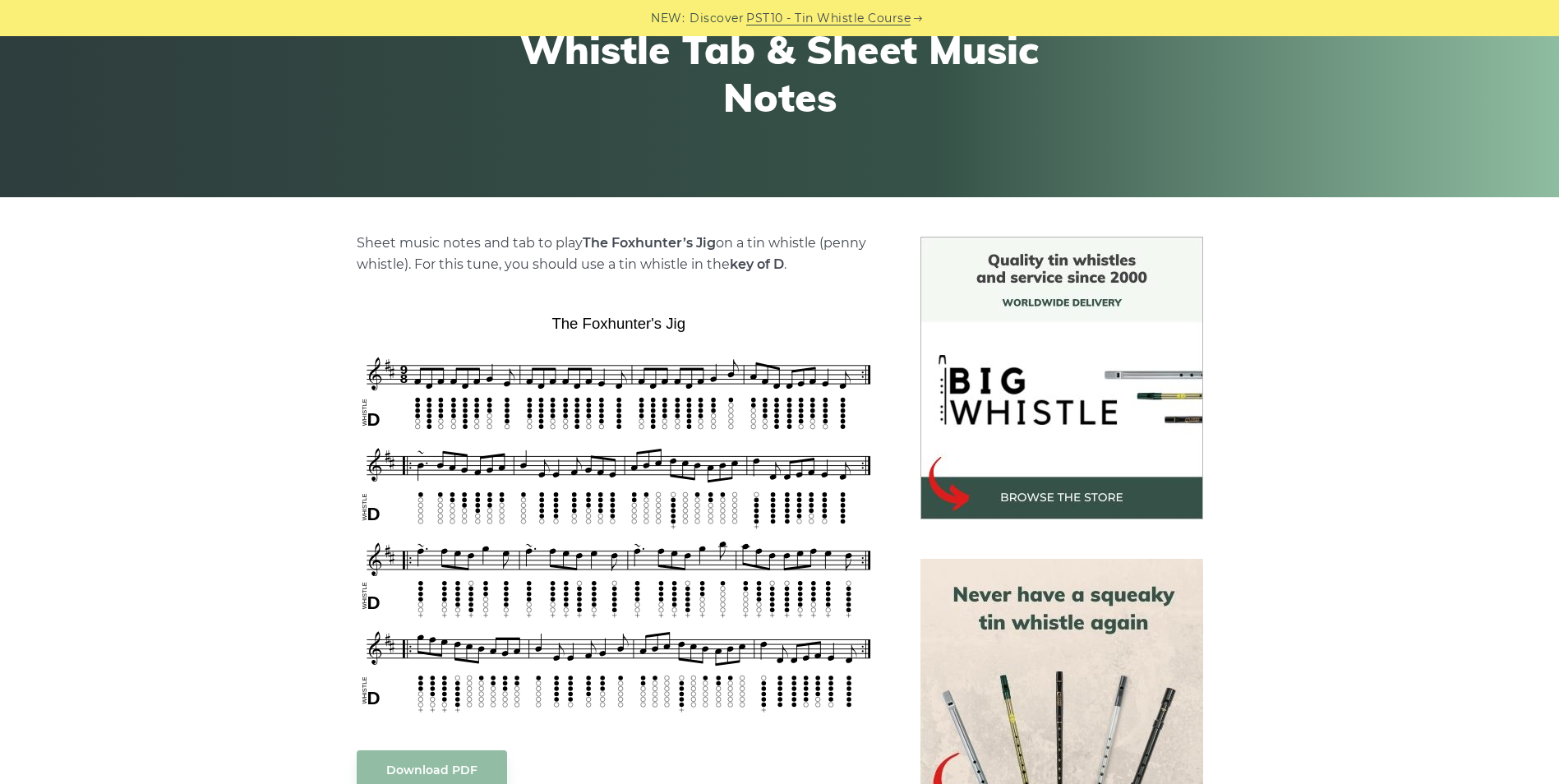
scroll to position [329, 0]
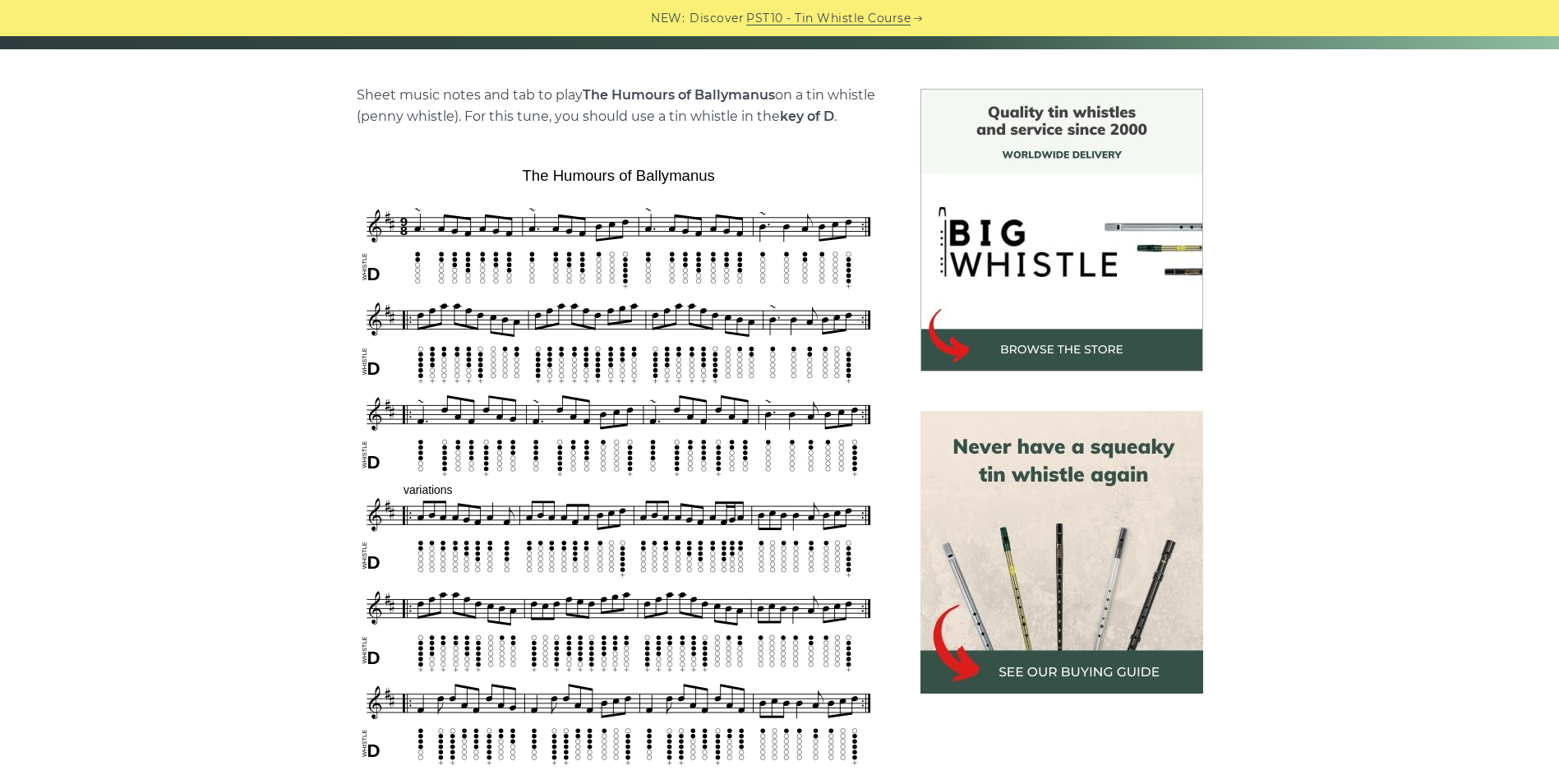
scroll to position [411, 0]
